Goal: Register for event/course

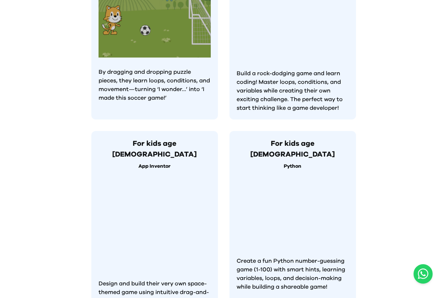
scroll to position [729, 0]
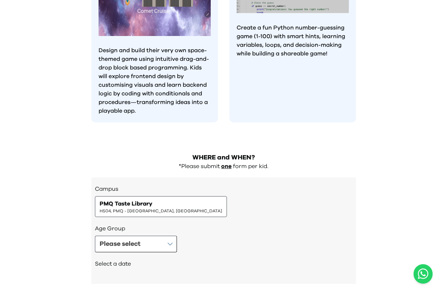
click at [121, 224] on h3 "Age Group" at bounding box center [223, 228] width 257 height 9
click at [121, 224] on div "Age Group Please select" at bounding box center [223, 238] width 257 height 28
click at [123, 239] on div "Please select" at bounding box center [120, 244] width 41 height 10
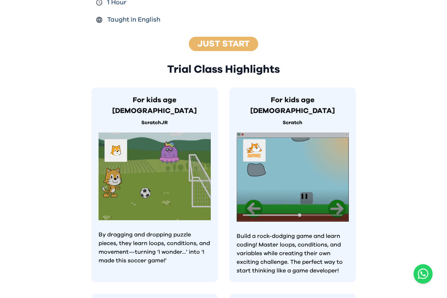
scroll to position [0, 0]
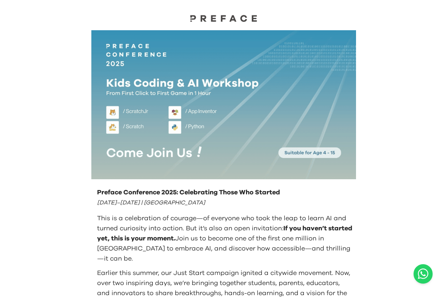
click at [221, 17] on img at bounding box center [224, 18] width 72 height 8
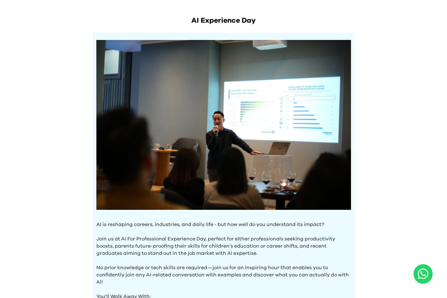
scroll to position [141, 0]
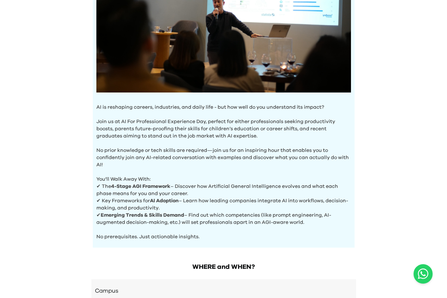
drag, startPoint x: 218, startPoint y: 131, endPoint x: 298, endPoint y: 196, distance: 103.5
click at [298, 196] on div "AI is reshaping careers, industries, and daily life - but how well do you under…" at bounding box center [224, 82] width 262 height 332
click at [298, 196] on p "✔ The 4-Stage AGI Framework – Discover how Artificial General Intelligence evol…" at bounding box center [223, 190] width 254 height 14
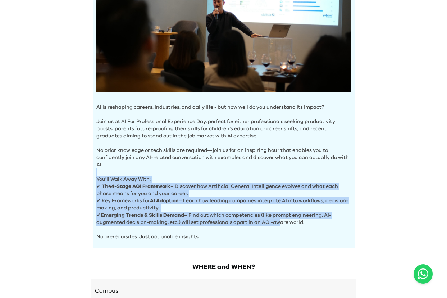
drag, startPoint x: 275, startPoint y: 221, endPoint x: 248, endPoint y: 153, distance: 72.9
click at [249, 160] on div "AI is reshaping careers, industries, and daily life - but how well do you under…" at bounding box center [224, 82] width 262 height 332
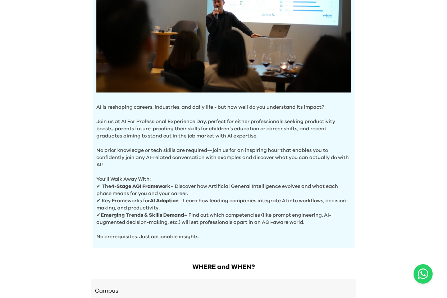
click at [248, 153] on p "No prior knowledge or tech skills are required—join us for an inspiring hour th…" at bounding box center [223, 153] width 254 height 29
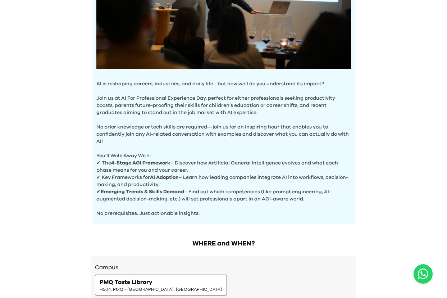
scroll to position [255, 0]
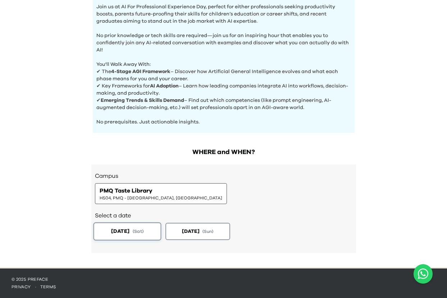
click at [138, 224] on button "2025-08-23 ( Sat )" at bounding box center [127, 231] width 68 height 18
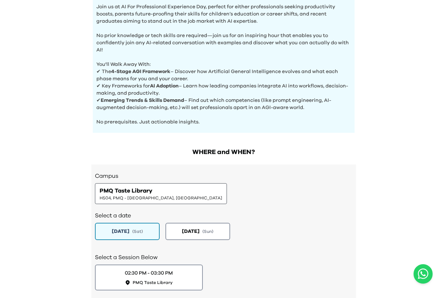
scroll to position [306, 0]
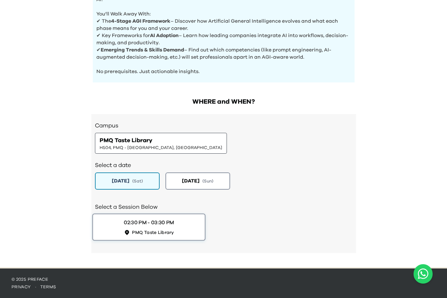
click at [168, 237] on button "02:30 PM - 03:30 PM PMQ Taste Library" at bounding box center [148, 226] width 113 height 27
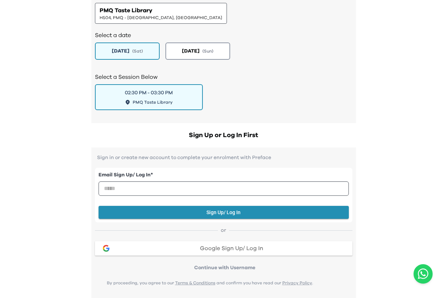
scroll to position [460, 0]
